Goal: Transaction & Acquisition: Purchase product/service

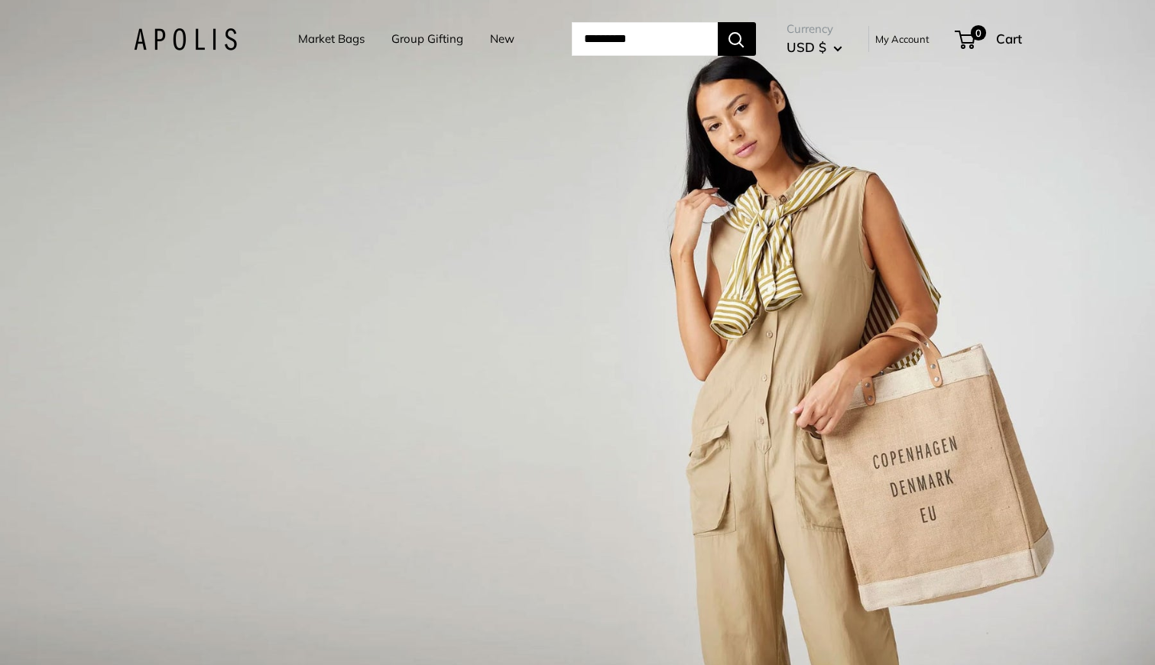
click at [397, 36] on link "Group Gifting" at bounding box center [428, 38] width 72 height 21
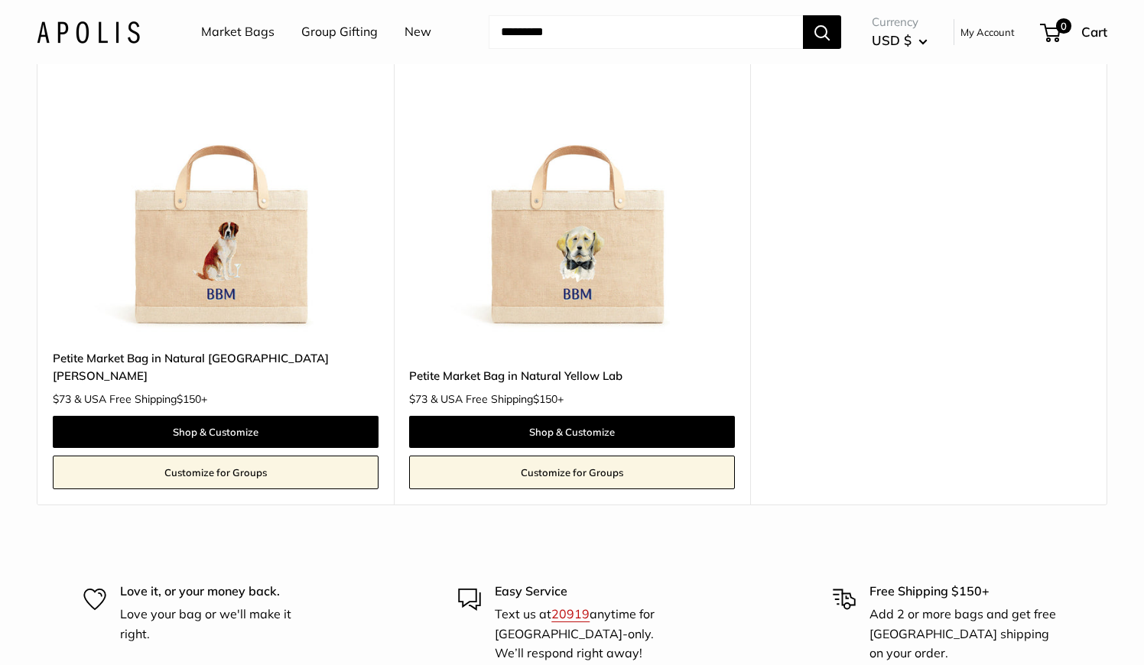
scroll to position [6347, 0]
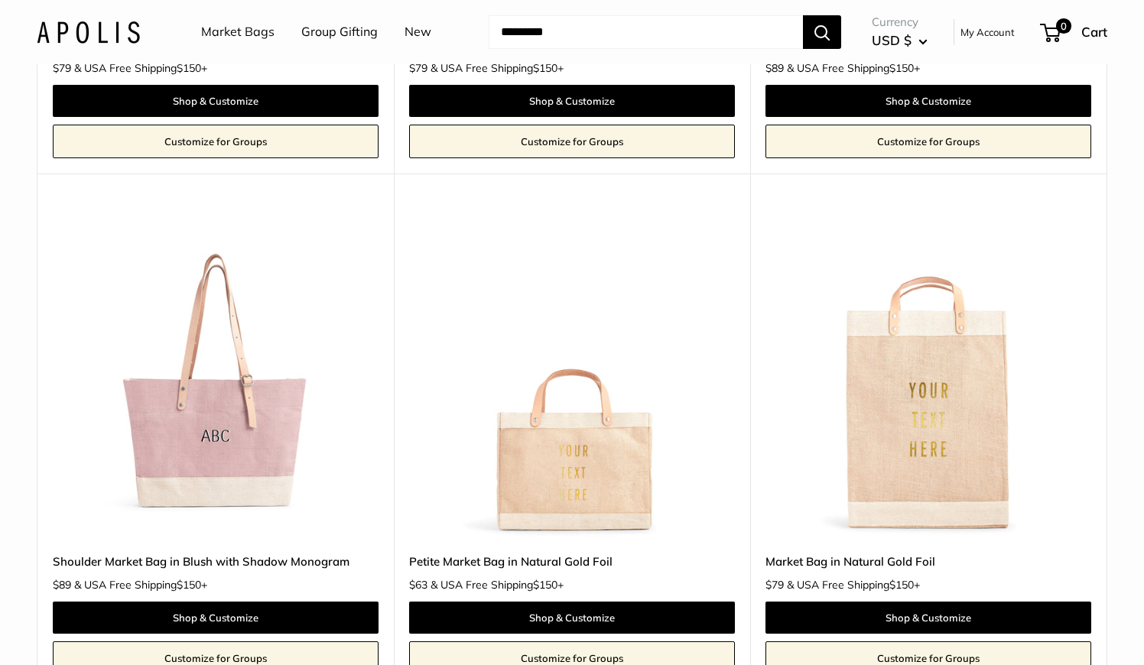
scroll to position [841, 0]
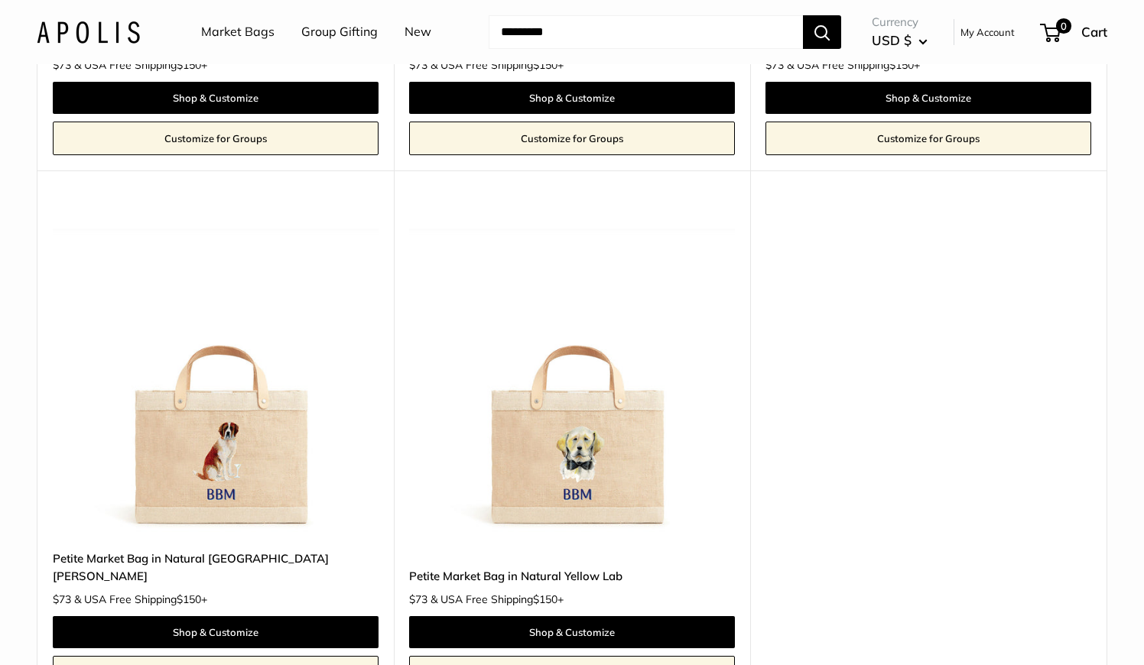
scroll to position [6194, 0]
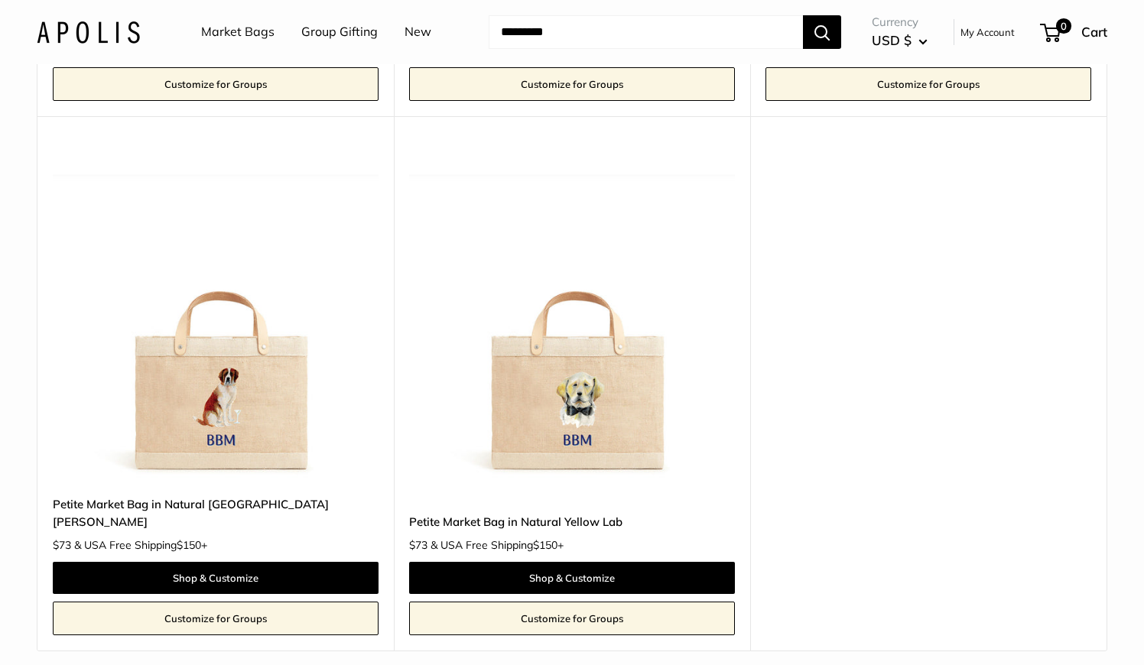
click at [247, 30] on link "Market Bags" at bounding box center [237, 32] width 73 height 23
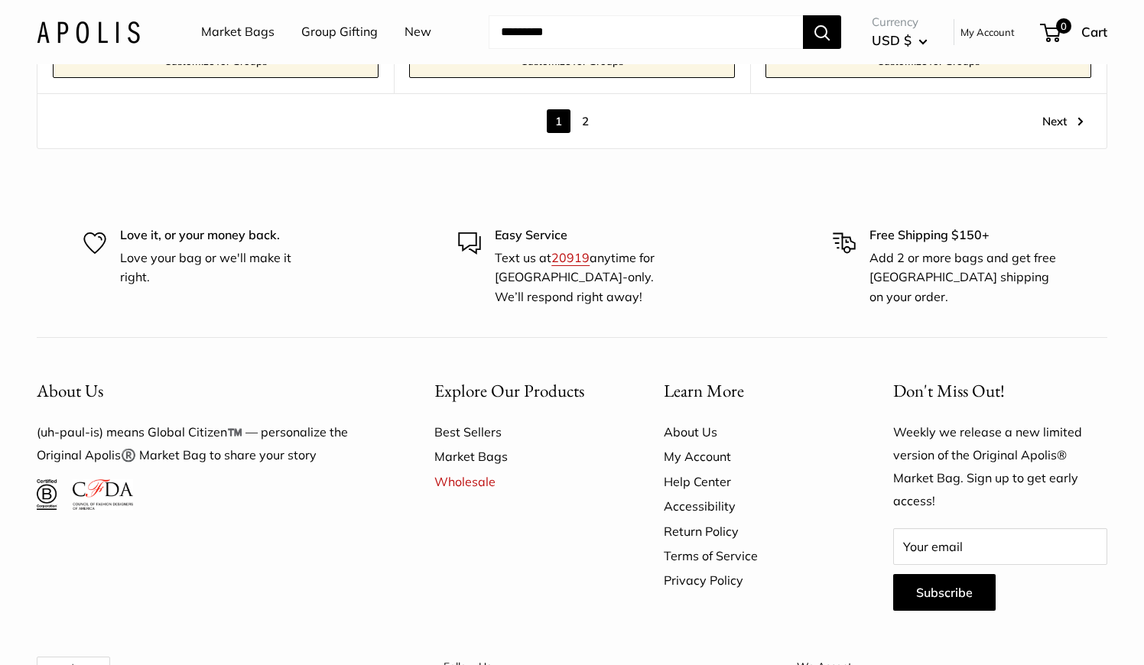
scroll to position [8963, 0]
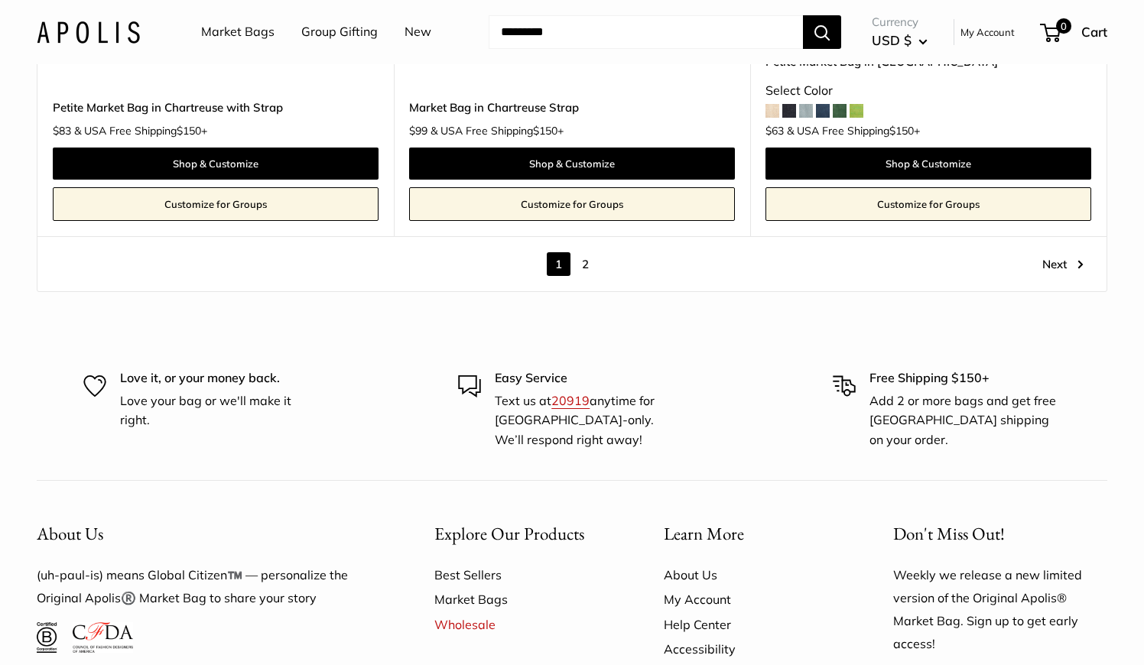
click at [585, 252] on link "2" at bounding box center [585, 264] width 24 height 24
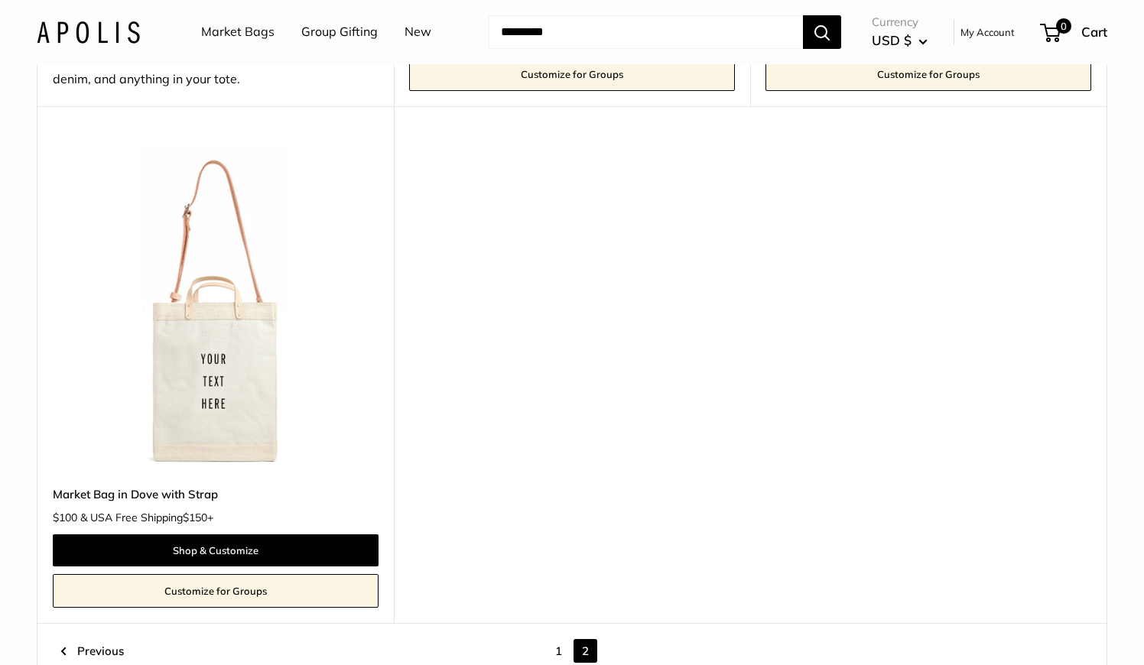
scroll to position [2640, 0]
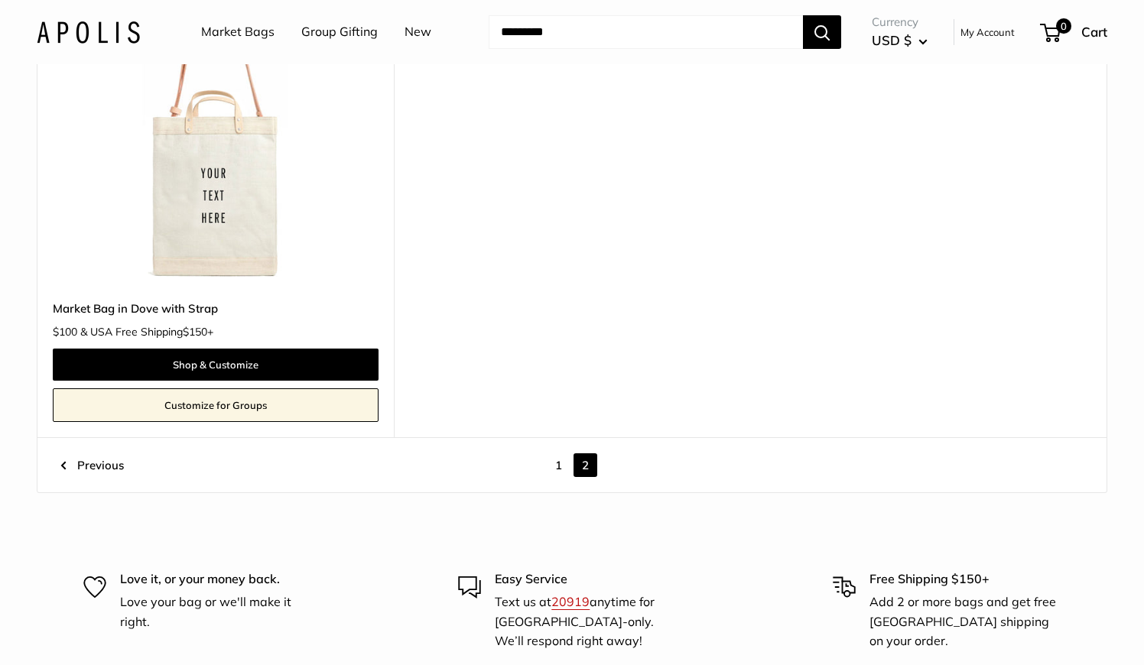
click at [317, 27] on link "Group Gifting" at bounding box center [339, 32] width 76 height 23
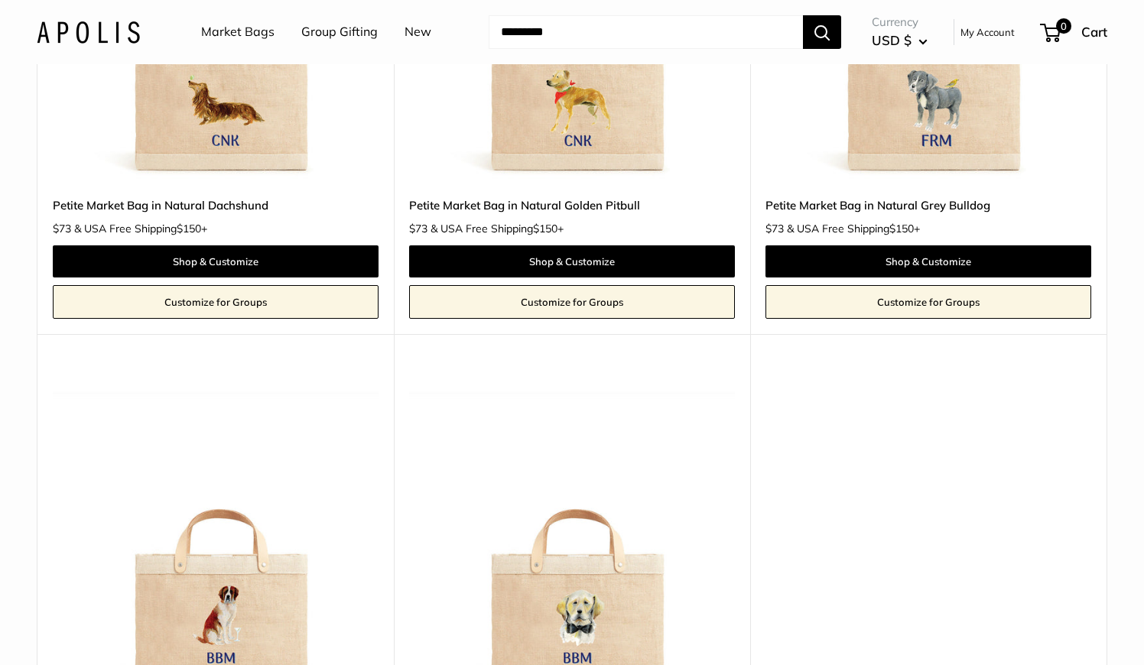
scroll to position [5980, 0]
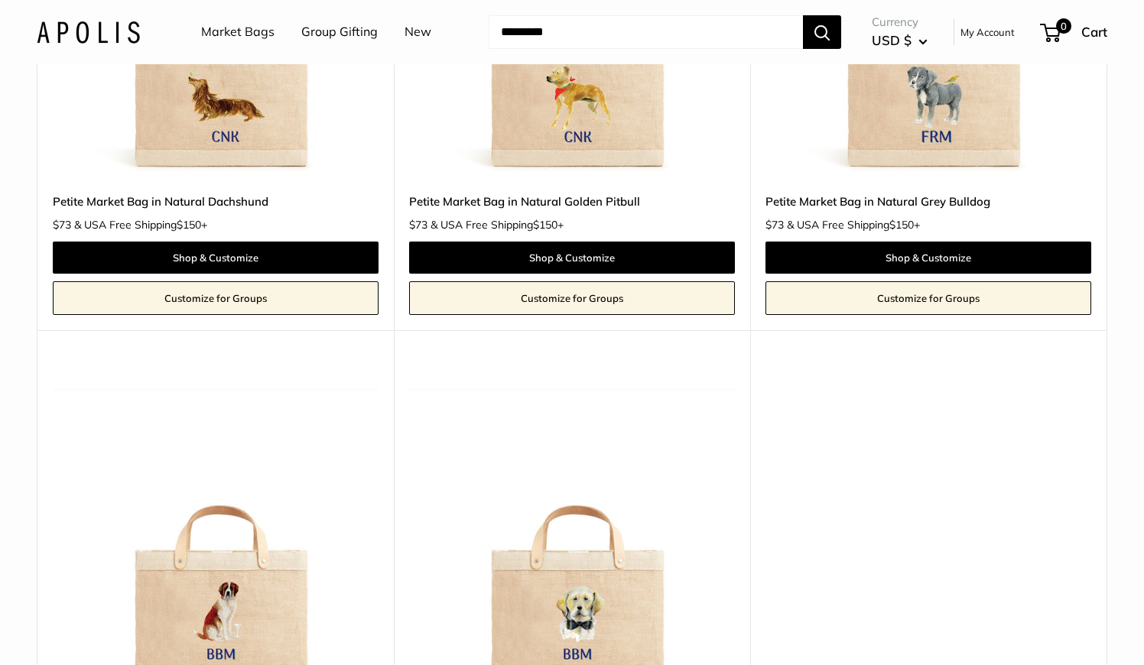
click at [0, 0] on img at bounding box center [0, 0] width 0 height 0
